Goal: Task Accomplishment & Management: Manage account settings

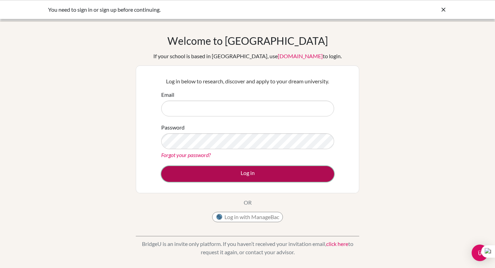
click at [266, 172] on button "Log in" at bounding box center [247, 174] width 173 height 16
click at [251, 173] on button "Log in" at bounding box center [247, 174] width 173 height 16
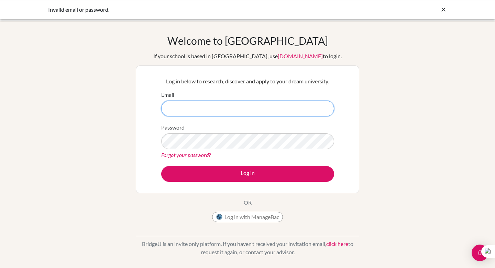
type input "[EMAIL_ADDRESS][DOMAIN_NAME]"
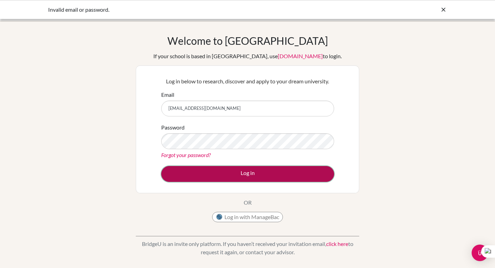
click at [239, 175] on button "Log in" at bounding box center [247, 174] width 173 height 16
